Goal: Task Accomplishment & Management: Use online tool/utility

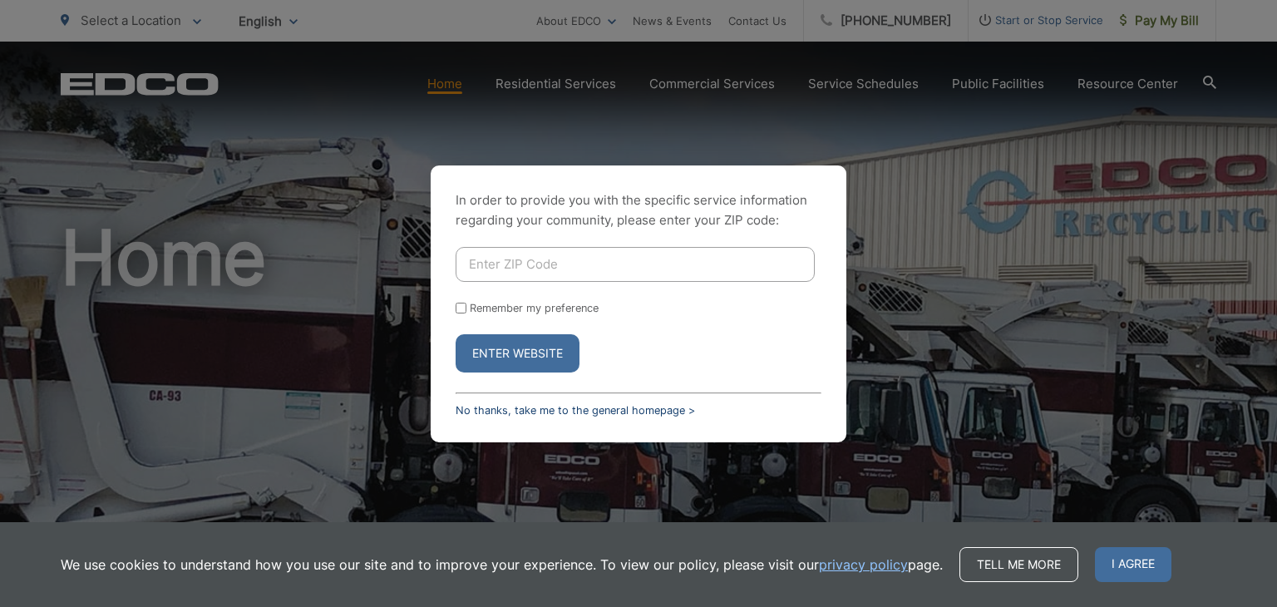
click at [626, 413] on link "No thanks, take me to the general homepage >" at bounding box center [575, 410] width 239 height 12
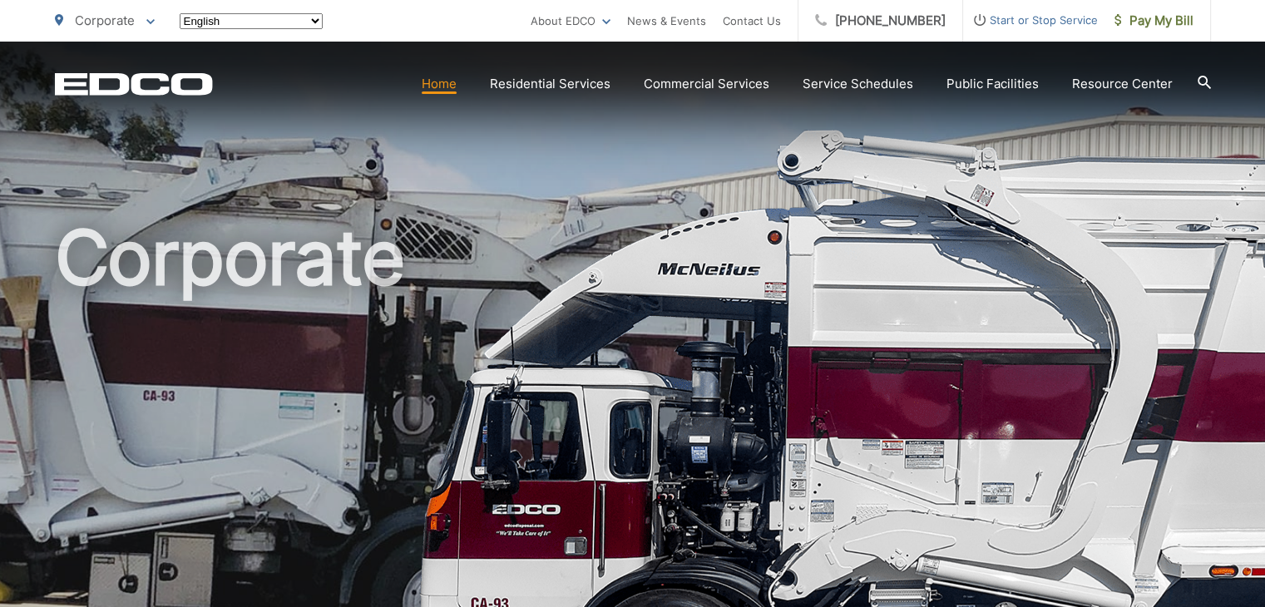
click at [1158, 21] on span "Pay My Bill" at bounding box center [1153, 21] width 79 height 20
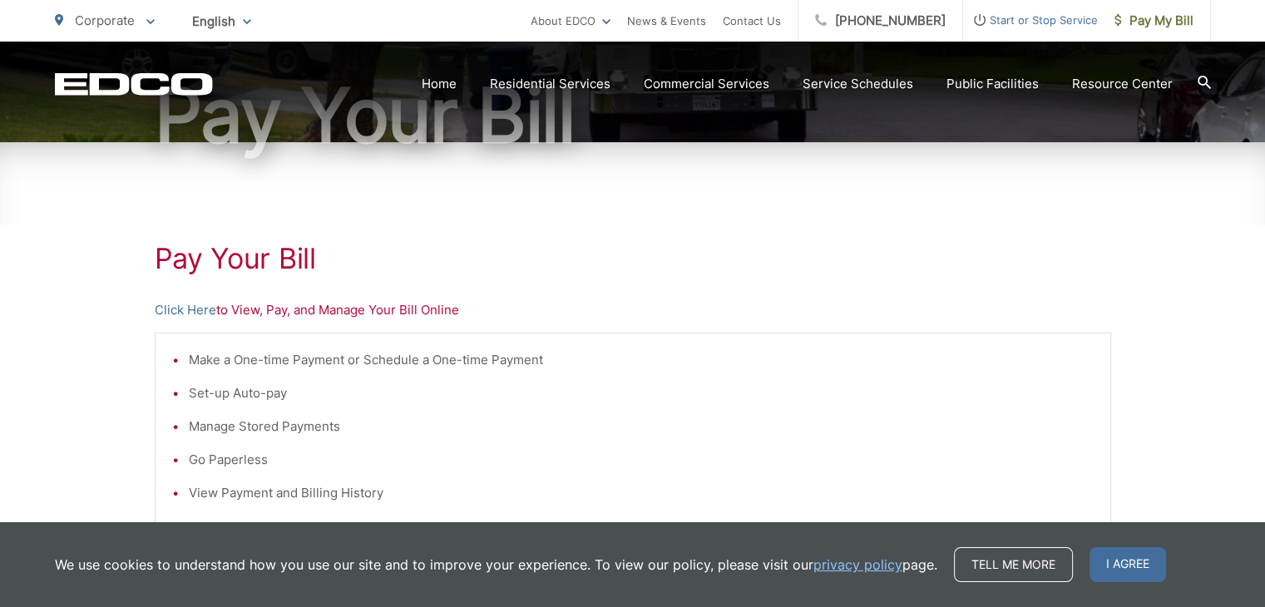
scroll to position [249, 0]
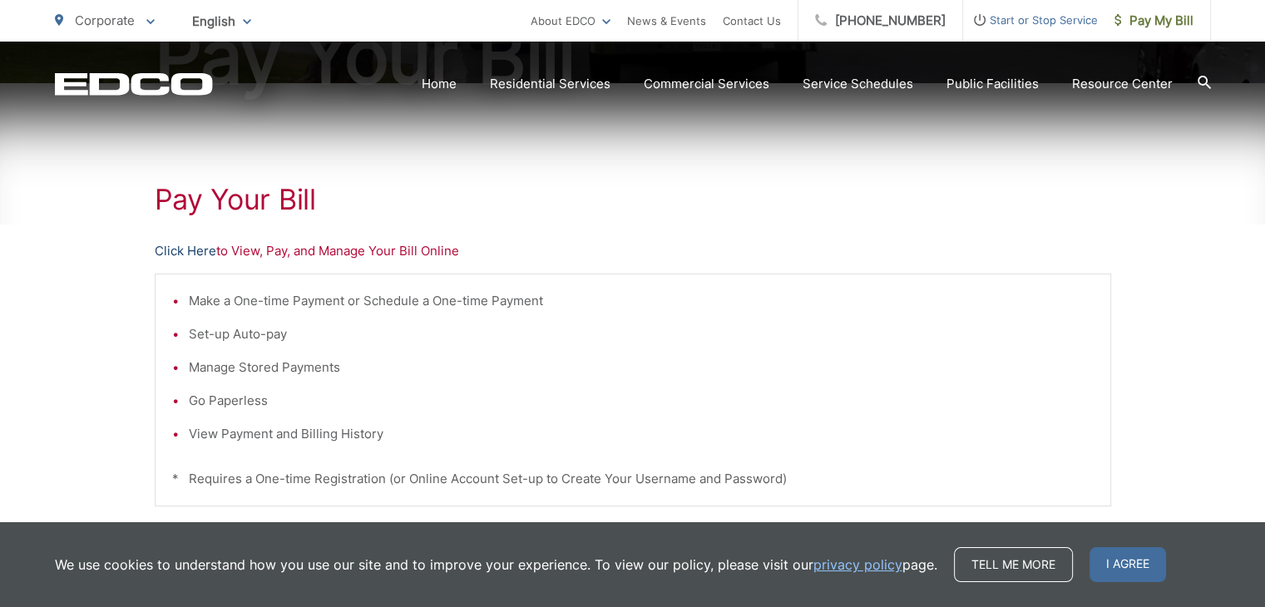
click at [200, 247] on link "Click Here" at bounding box center [186, 251] width 62 height 20
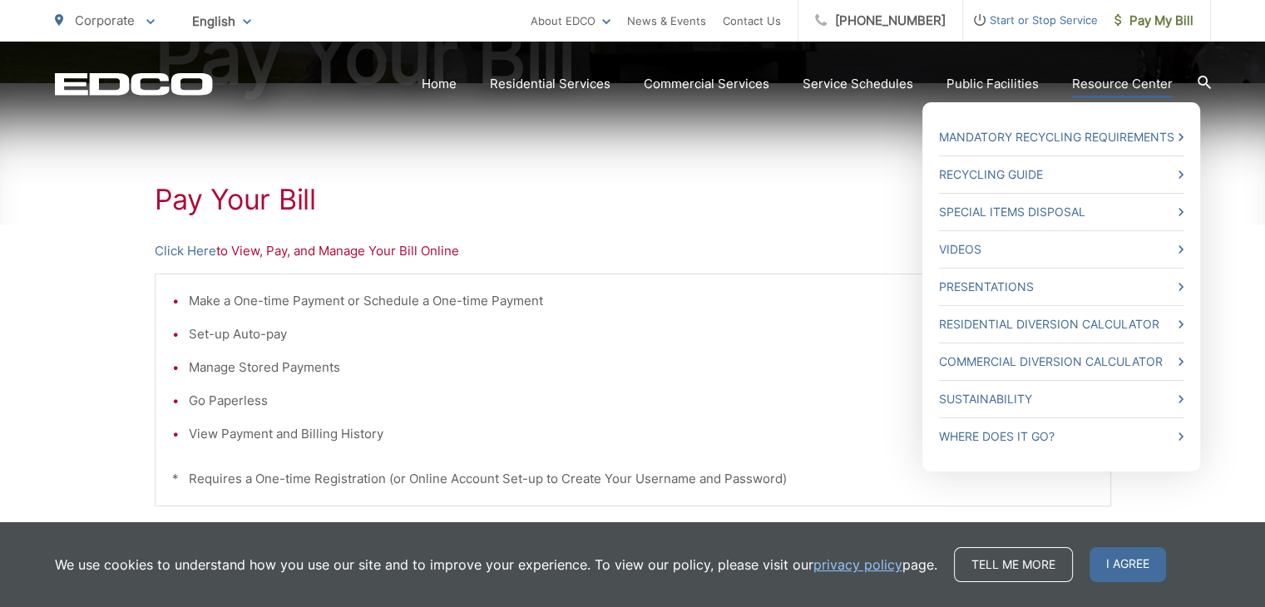
scroll to position [0, 0]
